Goal: Task Accomplishment & Management: Manage account settings

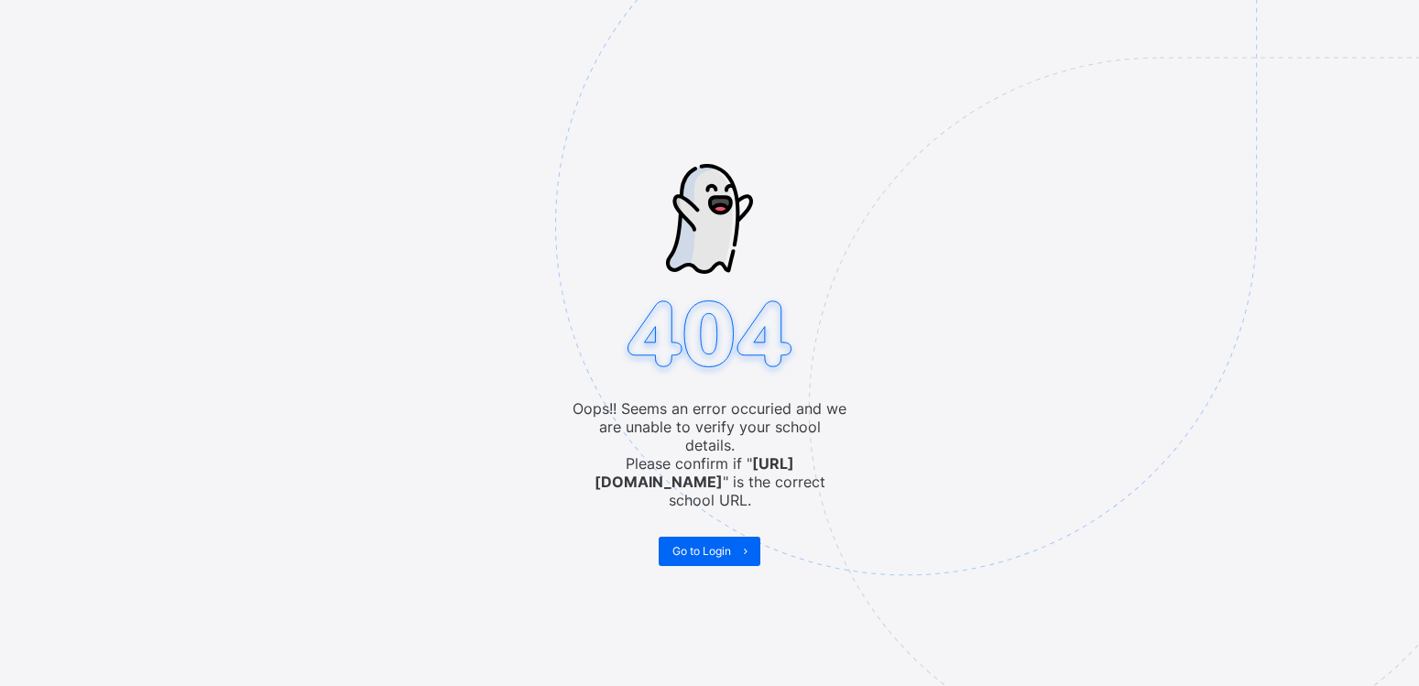
click at [601, 182] on img at bounding box center [1032, 317] width 955 height 886
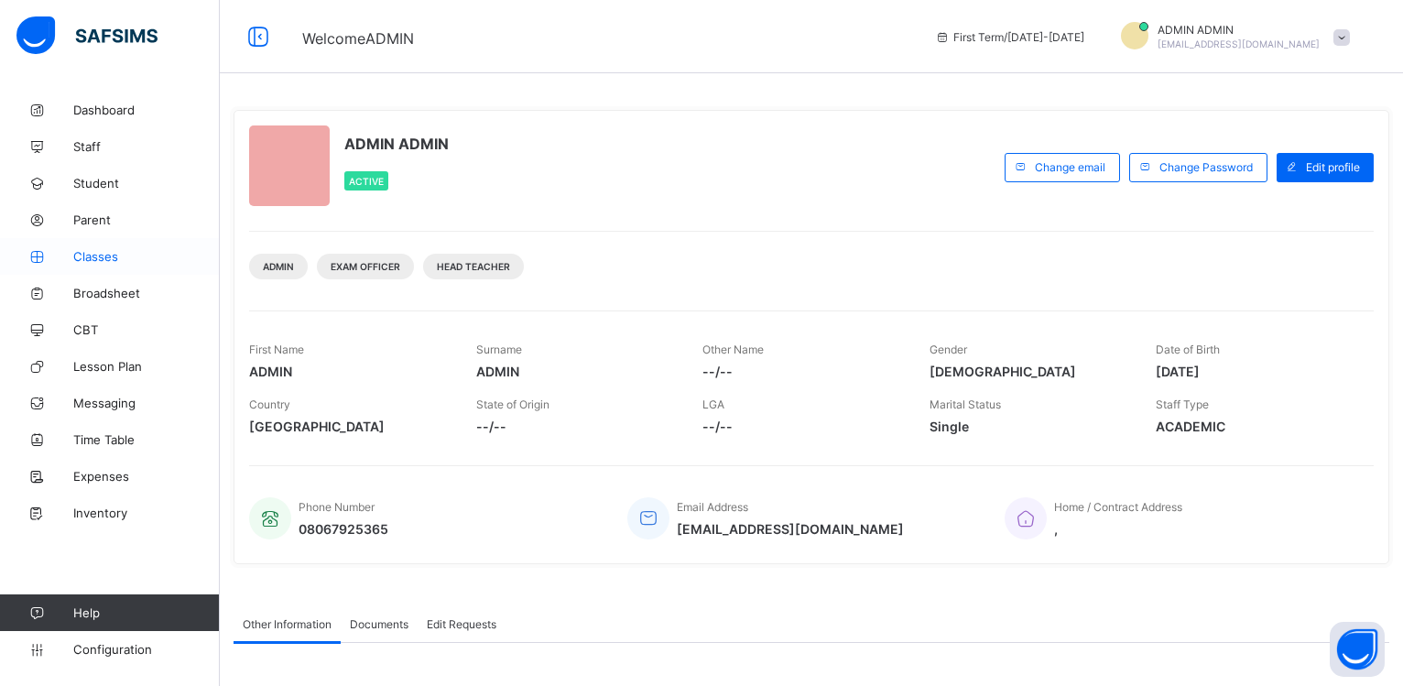
click at [131, 265] on link "Classes" at bounding box center [110, 256] width 220 height 37
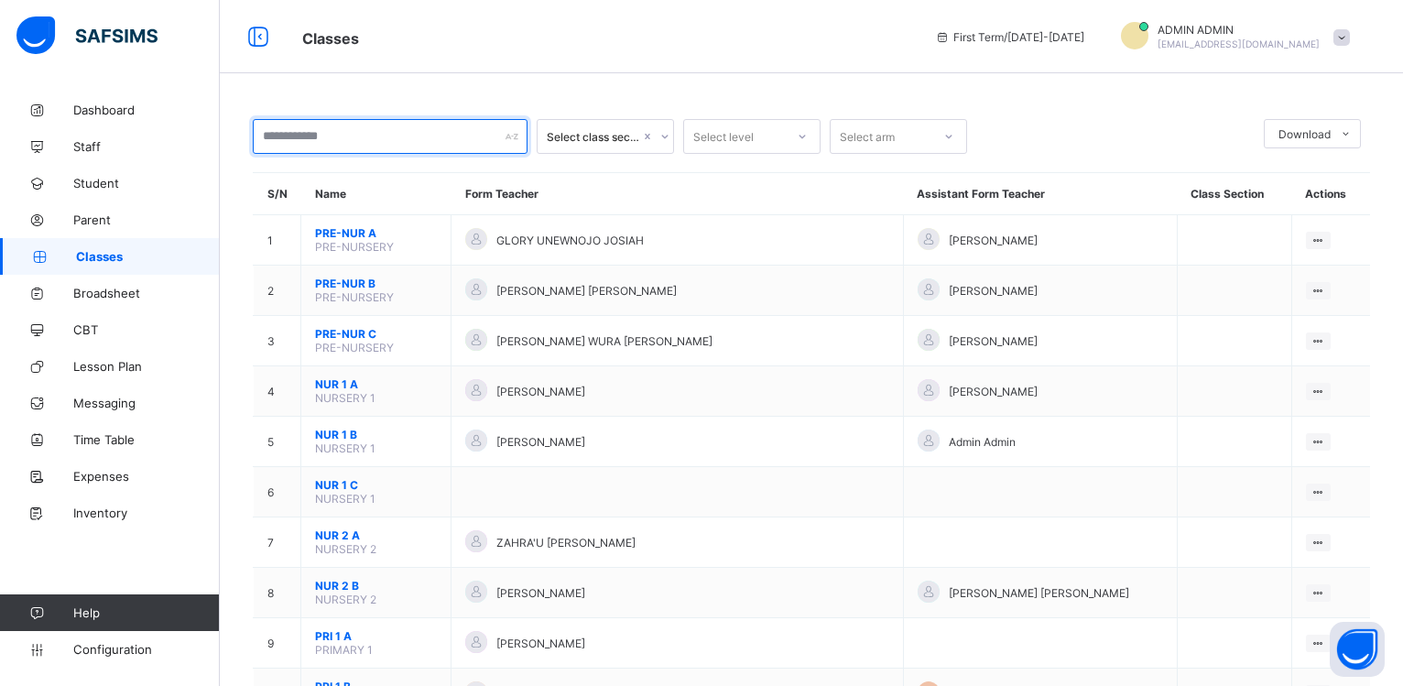
click at [287, 143] on input "text" at bounding box center [390, 136] width 275 height 35
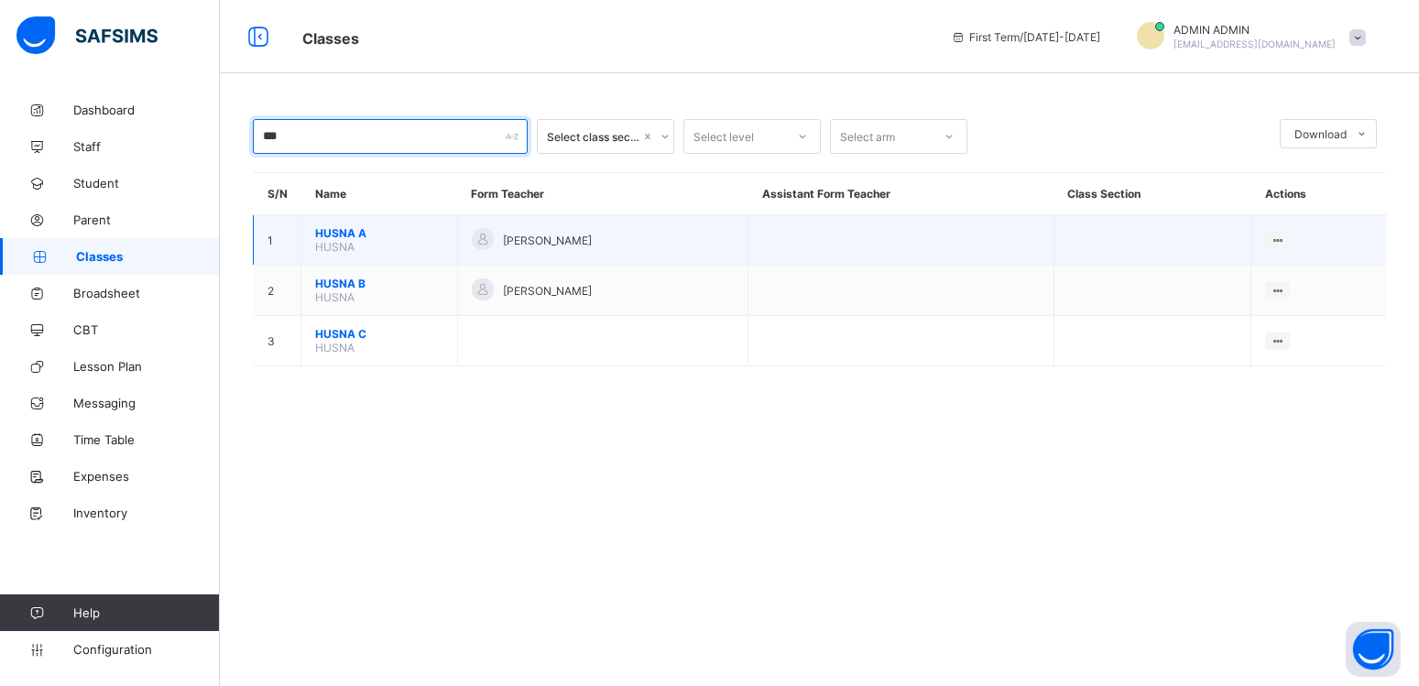
type input "***"
click at [330, 240] on span "HUSNA A" at bounding box center [379, 233] width 128 height 14
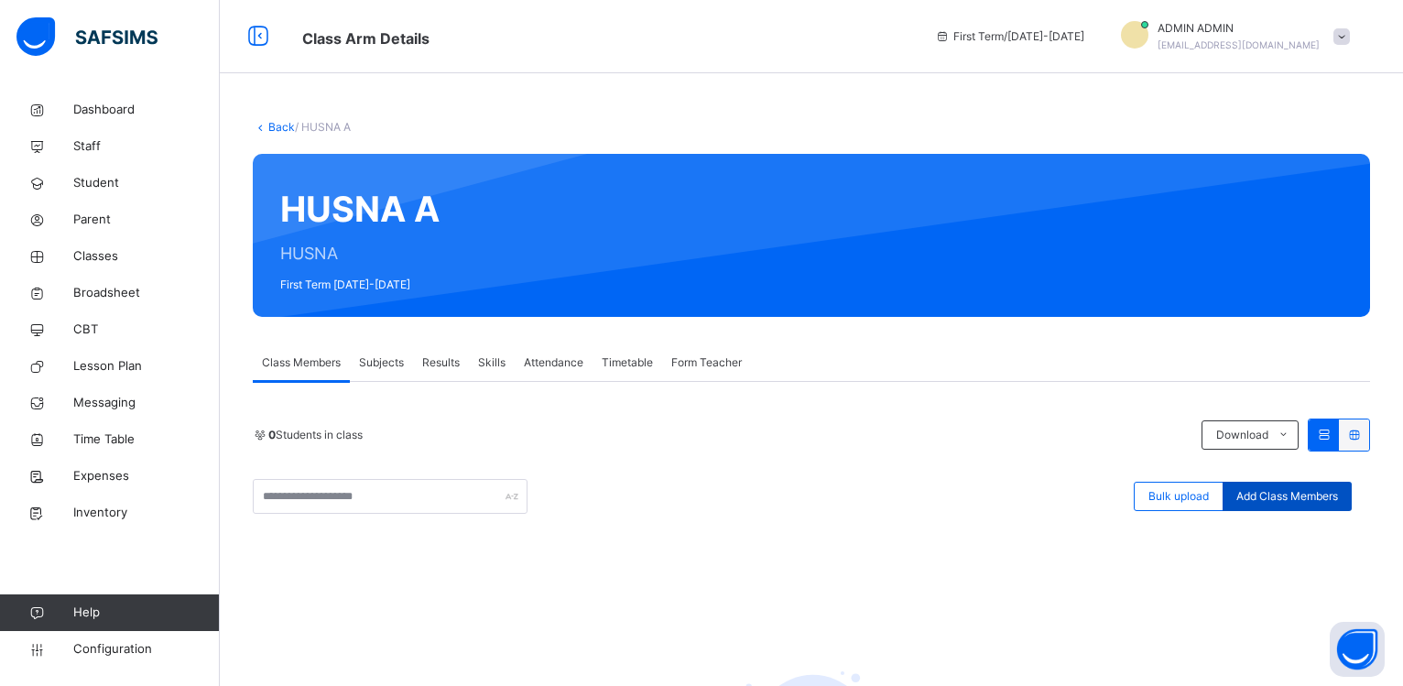
click at [1270, 495] on span "Add Class Members" at bounding box center [1287, 496] width 102 height 16
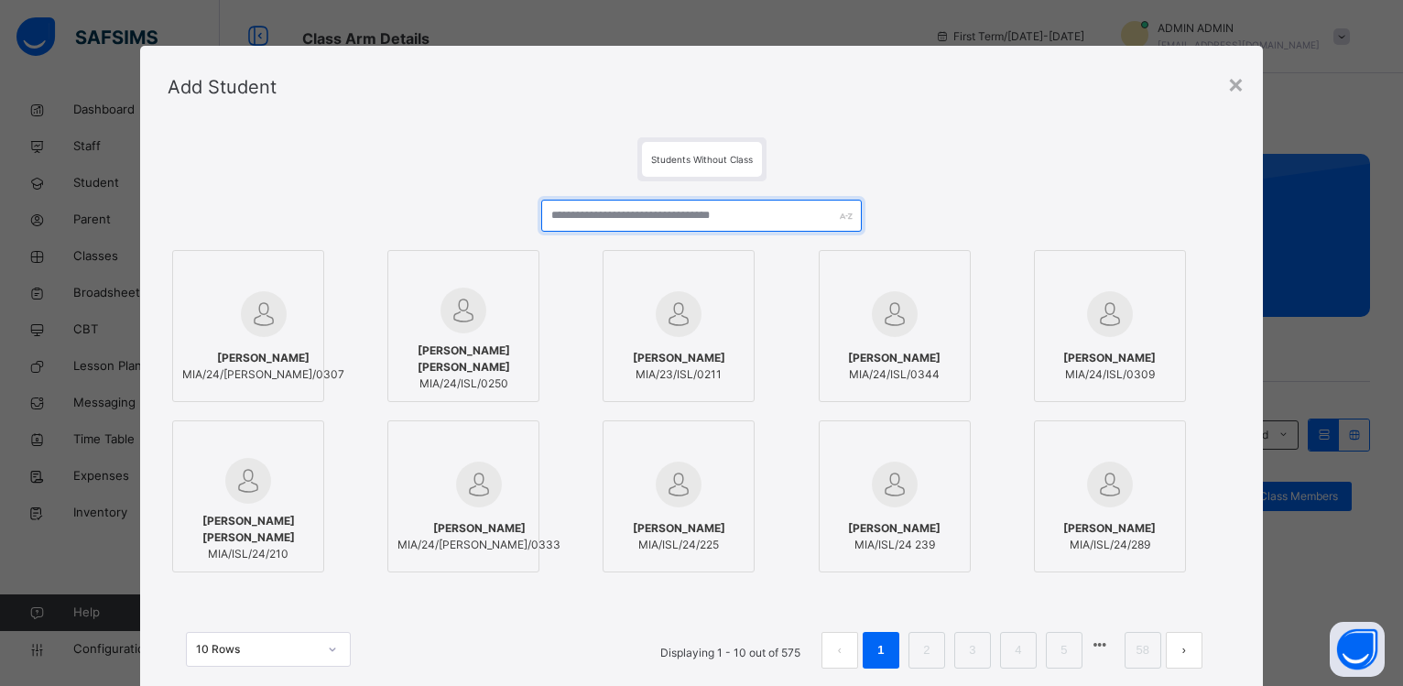
click at [618, 224] on input "text" at bounding box center [701, 216] width 321 height 32
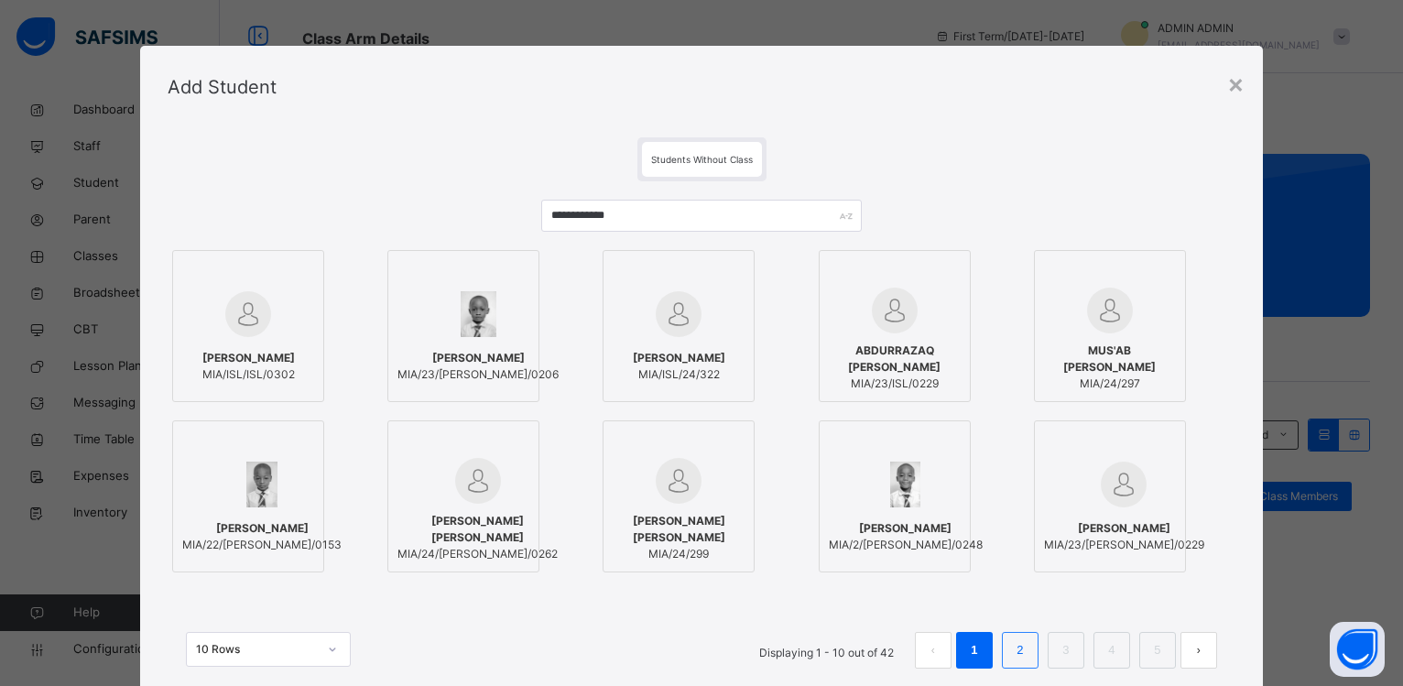
click at [1021, 658] on link "2" at bounding box center [1019, 650] width 17 height 24
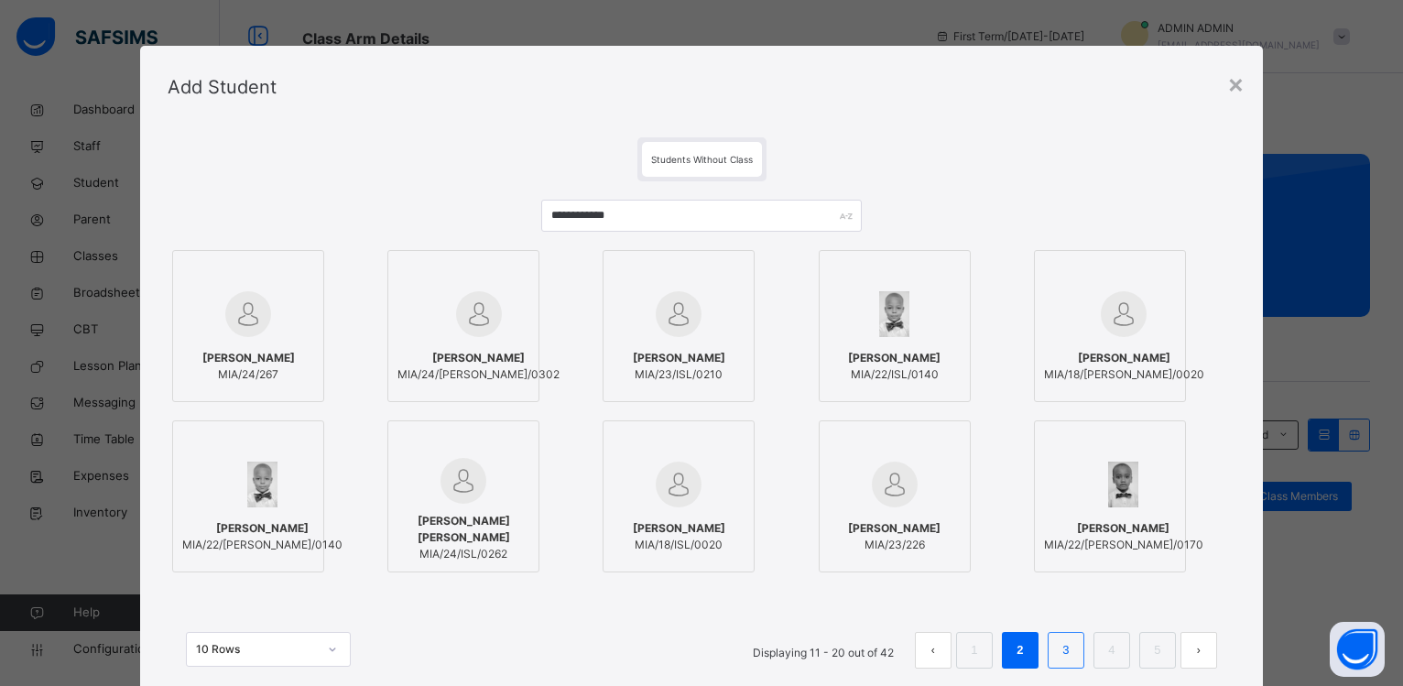
click at [1063, 644] on link "3" at bounding box center [1065, 650] width 17 height 24
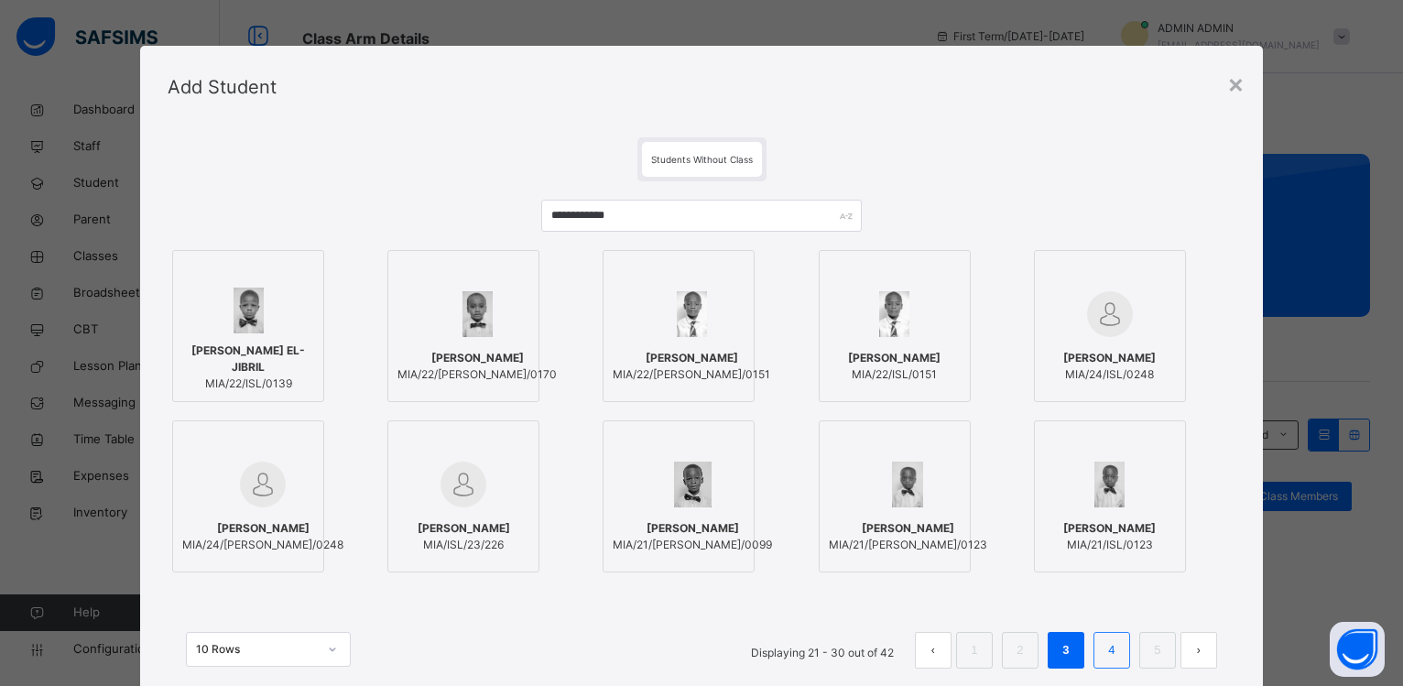
click at [1106, 652] on link "4" at bounding box center [1111, 650] width 17 height 24
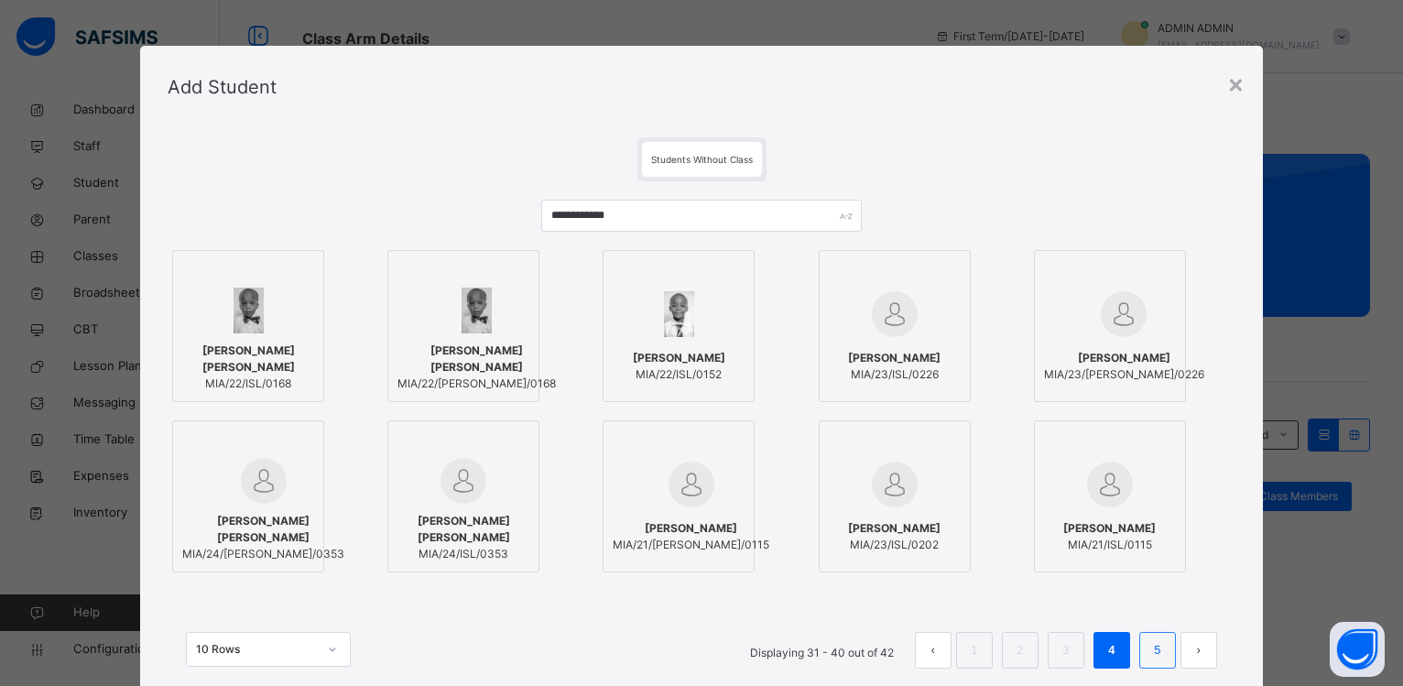
click at [1155, 638] on link "5" at bounding box center [1156, 650] width 17 height 24
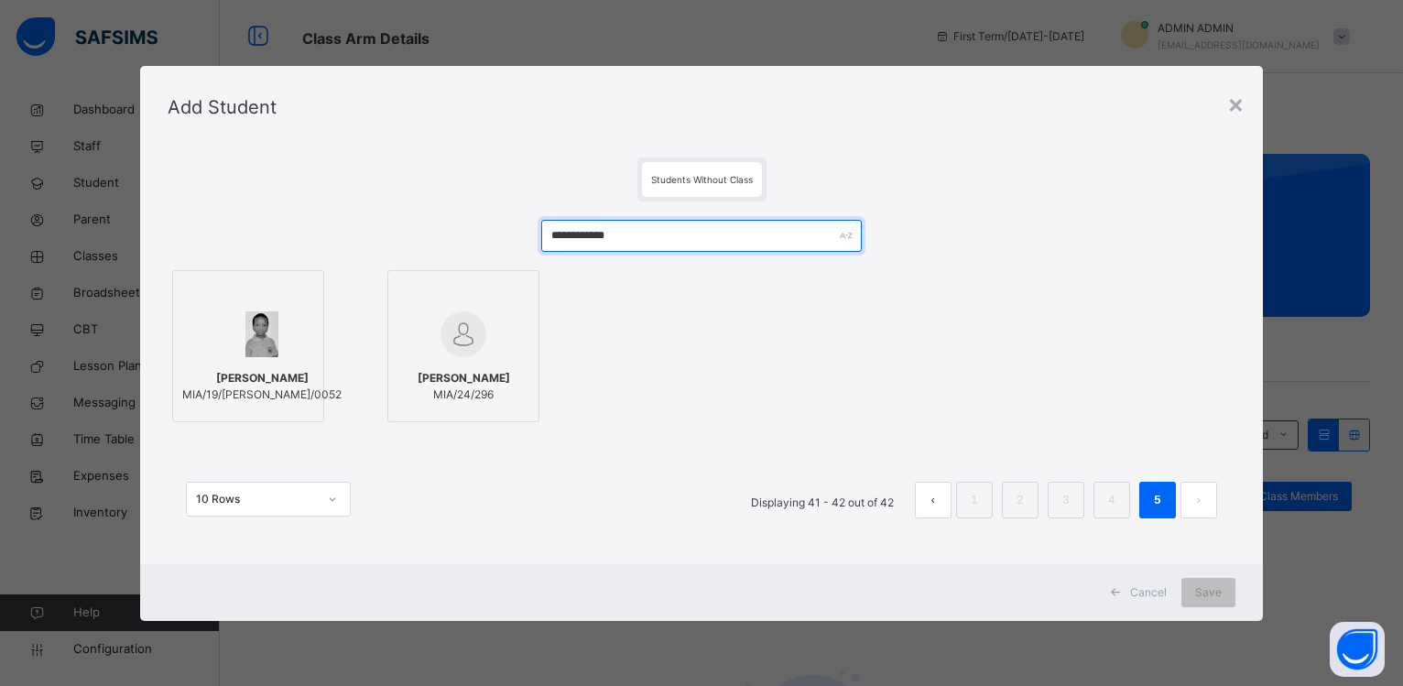
click at [668, 245] on input "**********" at bounding box center [701, 236] width 321 height 32
type input "*"
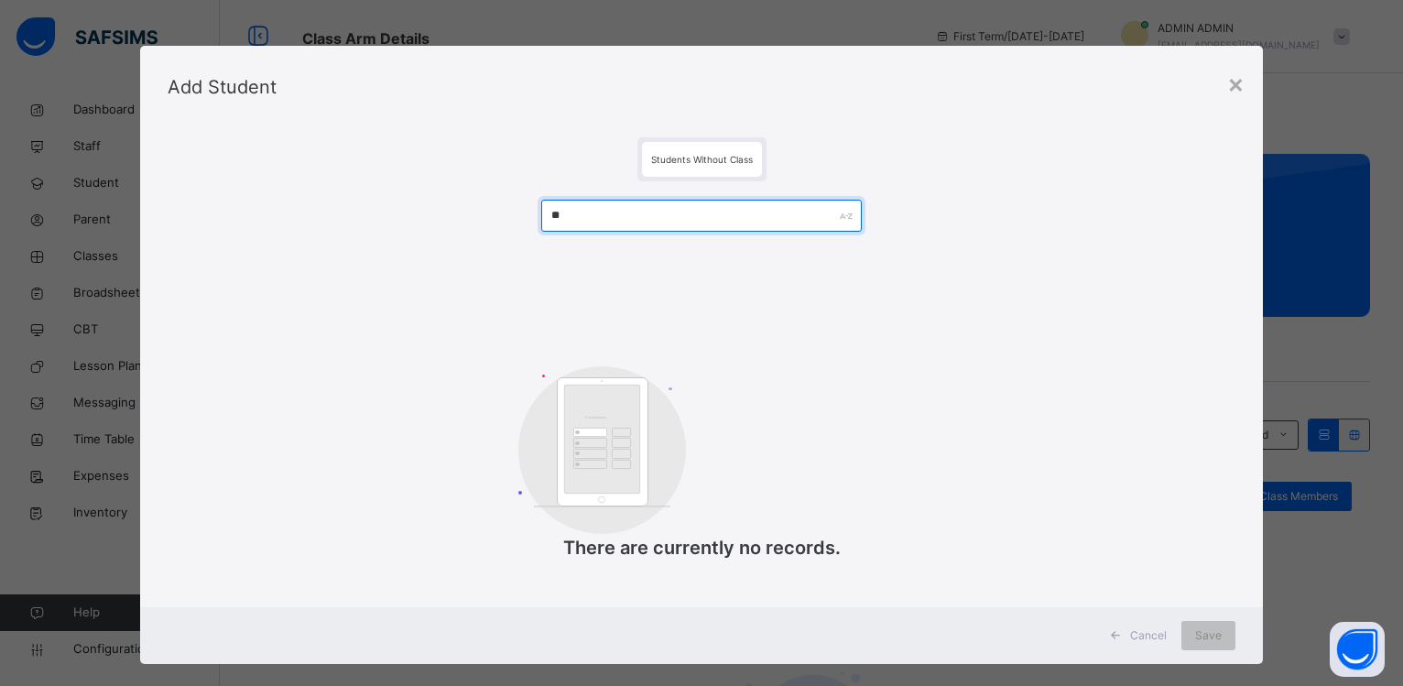
type input "*"
